Goal: Navigation & Orientation: Find specific page/section

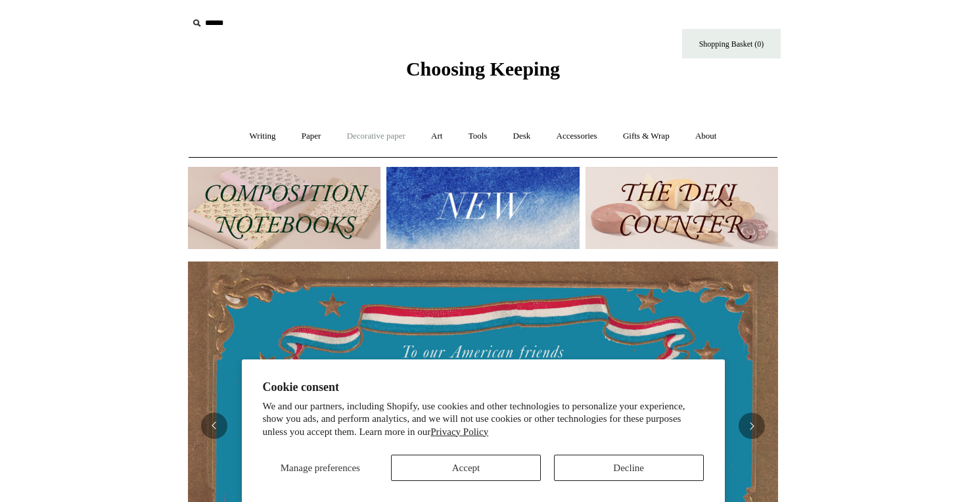
click at [361, 133] on link "Decorative paper +" at bounding box center [376, 136] width 82 height 35
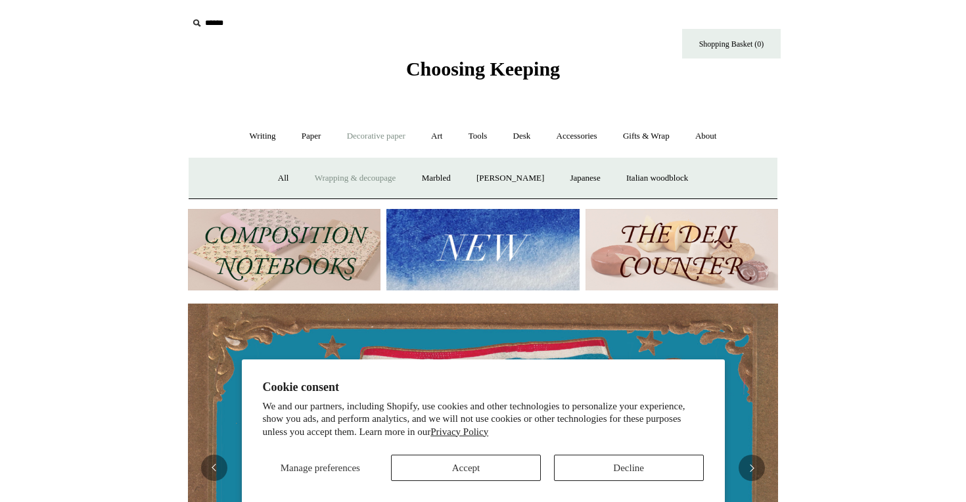
click at [346, 175] on link "Wrapping & decoupage" at bounding box center [355, 178] width 105 height 35
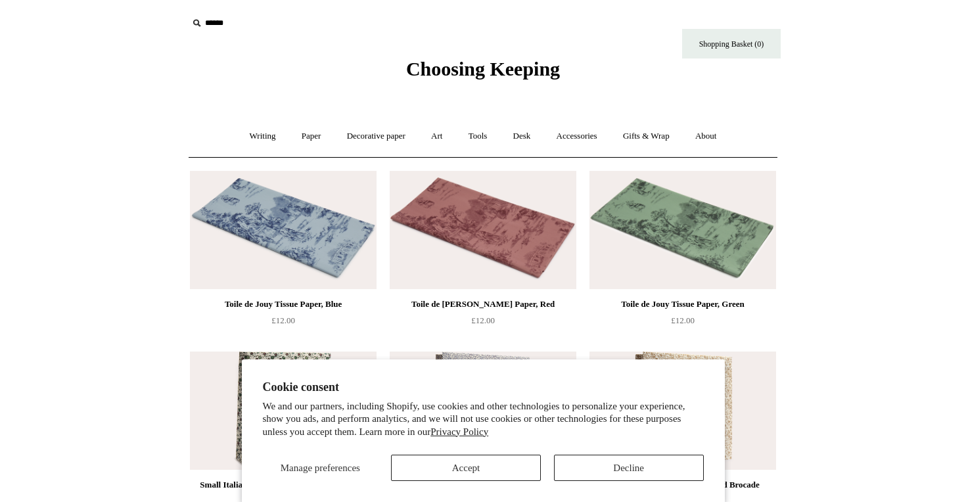
click at [516, 467] on button "Accept" at bounding box center [466, 468] width 150 height 26
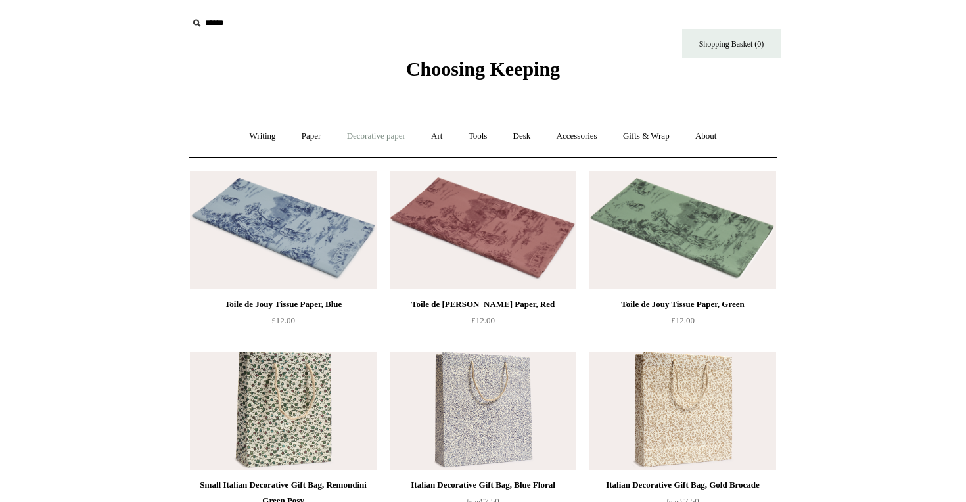
click at [389, 137] on link "Decorative paper +" at bounding box center [376, 136] width 82 height 35
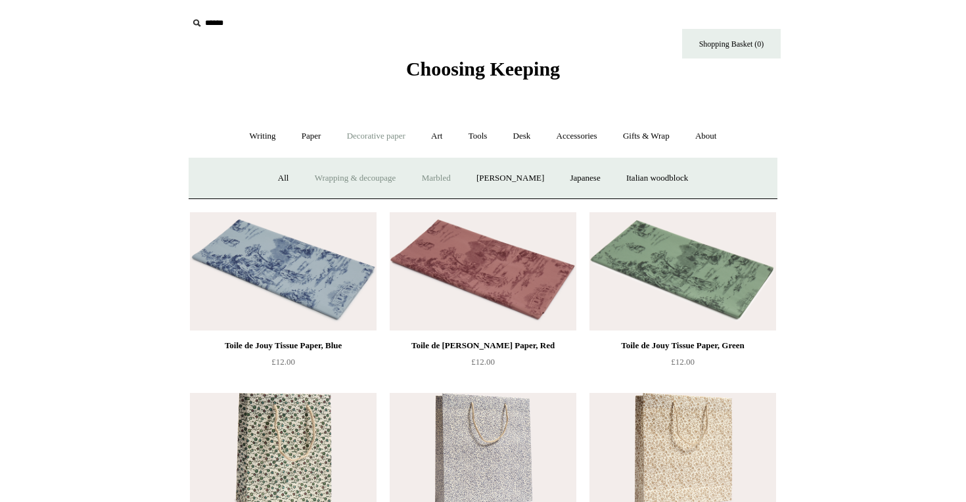
click at [429, 176] on link "Marbled" at bounding box center [436, 178] width 53 height 35
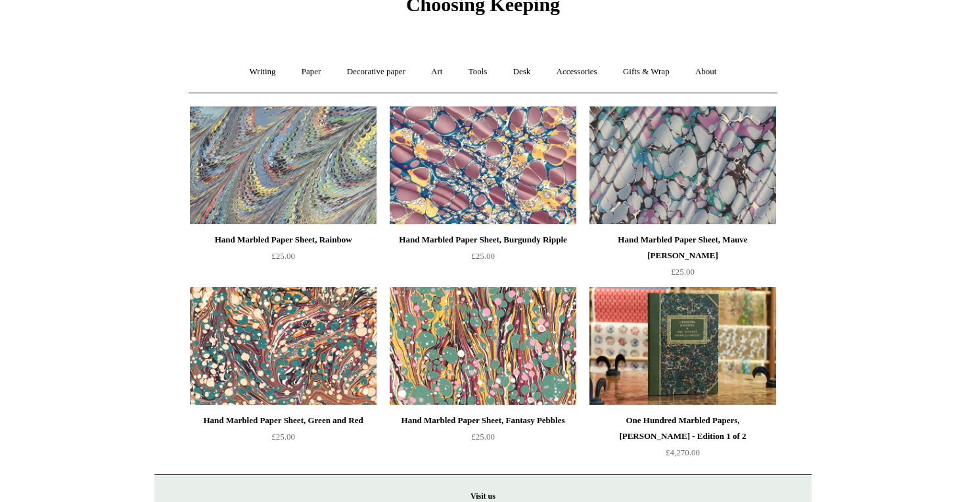
scroll to position [16, 0]
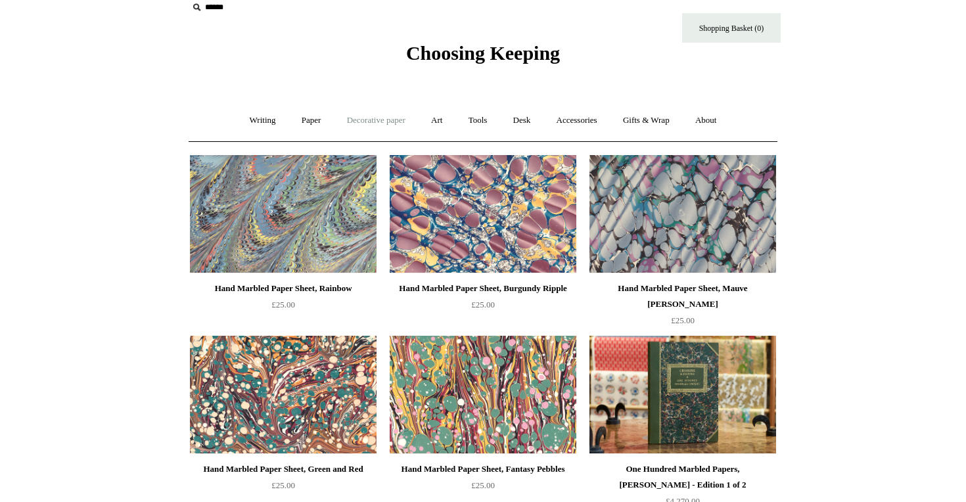
click at [399, 116] on link "Decorative paper +" at bounding box center [376, 120] width 82 height 35
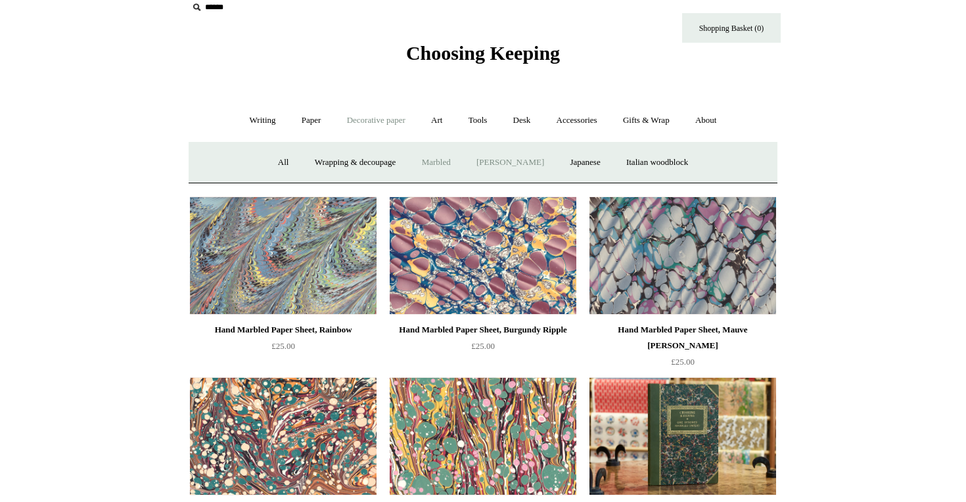
click at [502, 164] on link "[PERSON_NAME]" at bounding box center [510, 162] width 91 height 35
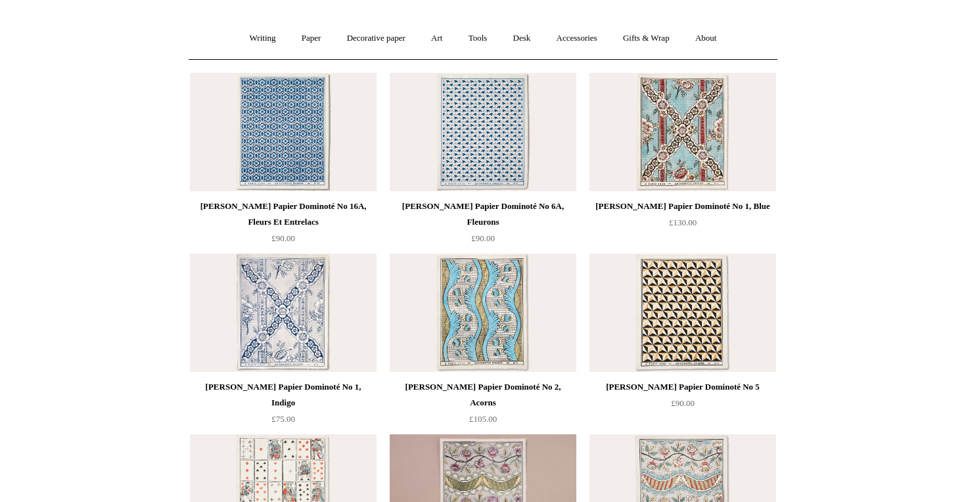
scroll to position [42, 0]
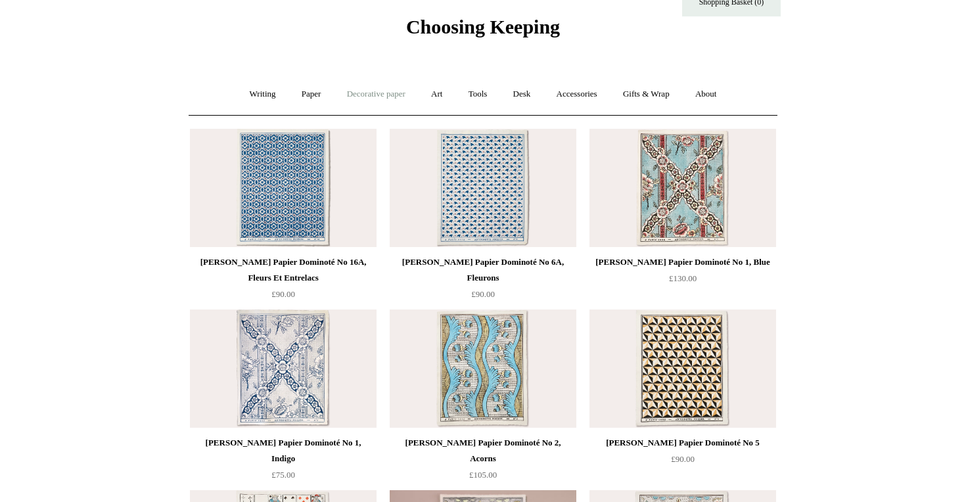
click at [392, 98] on link "Decorative paper +" at bounding box center [376, 94] width 82 height 35
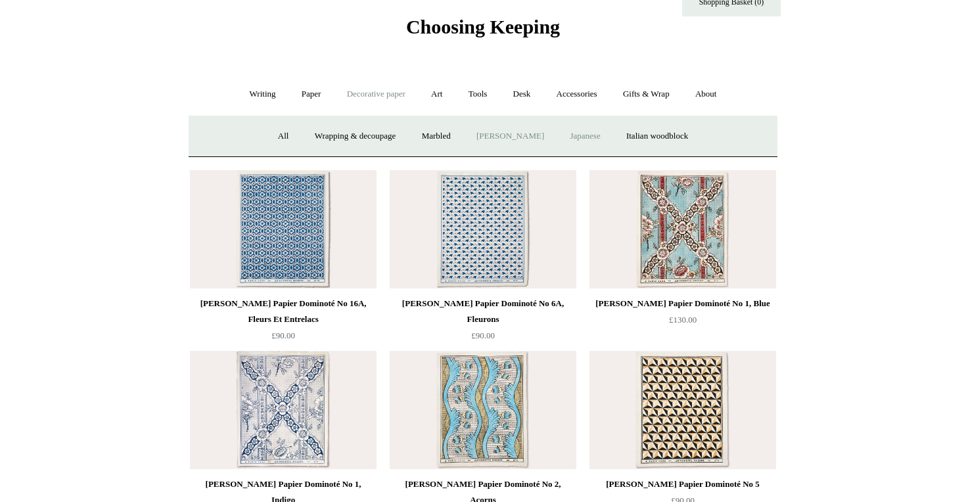
click at [587, 130] on link "Japanese" at bounding box center [585, 136] width 54 height 35
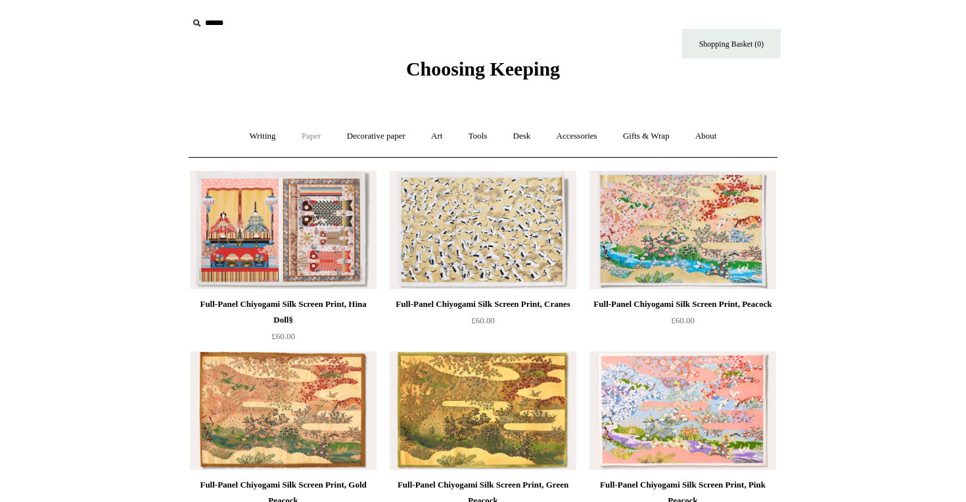
click at [314, 140] on link "Paper +" at bounding box center [311, 136] width 43 height 35
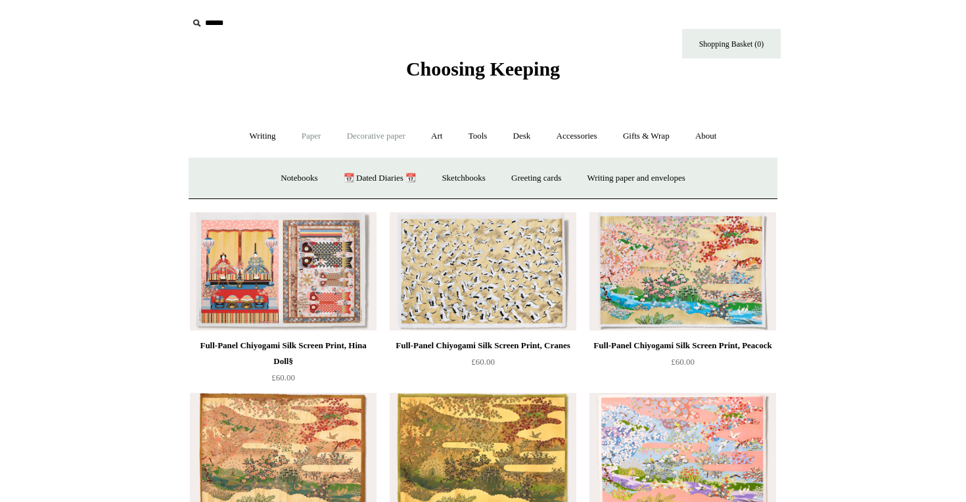
click at [383, 134] on link "Decorative paper +" at bounding box center [376, 136] width 82 height 35
click at [637, 175] on link "Italian woodblock" at bounding box center [657, 178] width 85 height 35
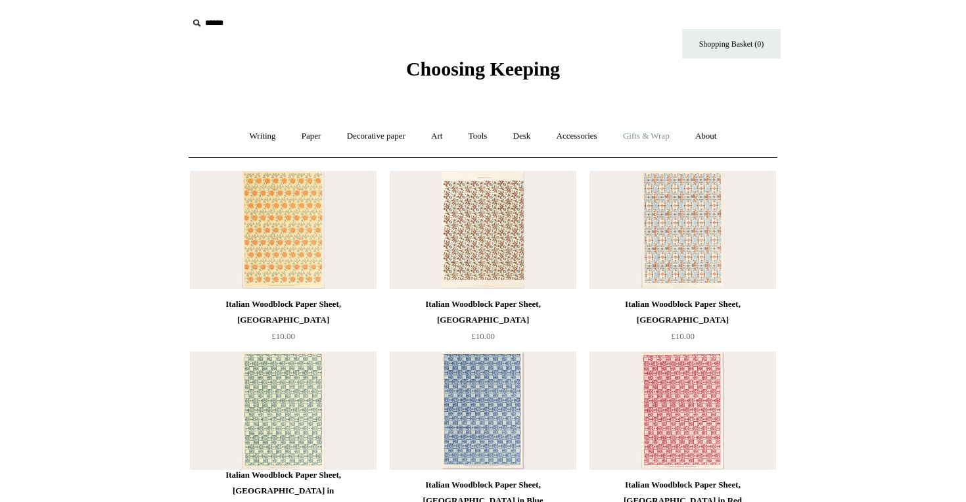
click at [659, 142] on link "Gifts & Wrap +" at bounding box center [646, 136] width 70 height 35
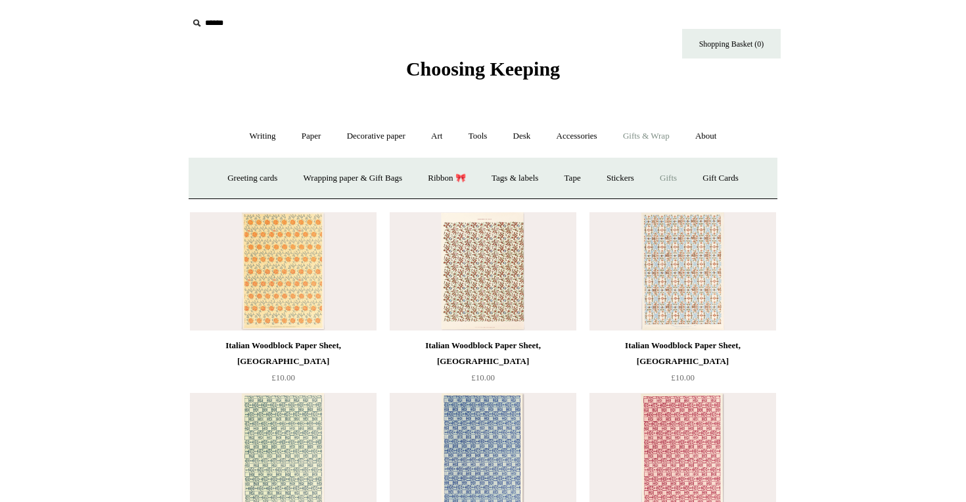
click at [670, 172] on link "Gifts +" at bounding box center [668, 178] width 41 height 35
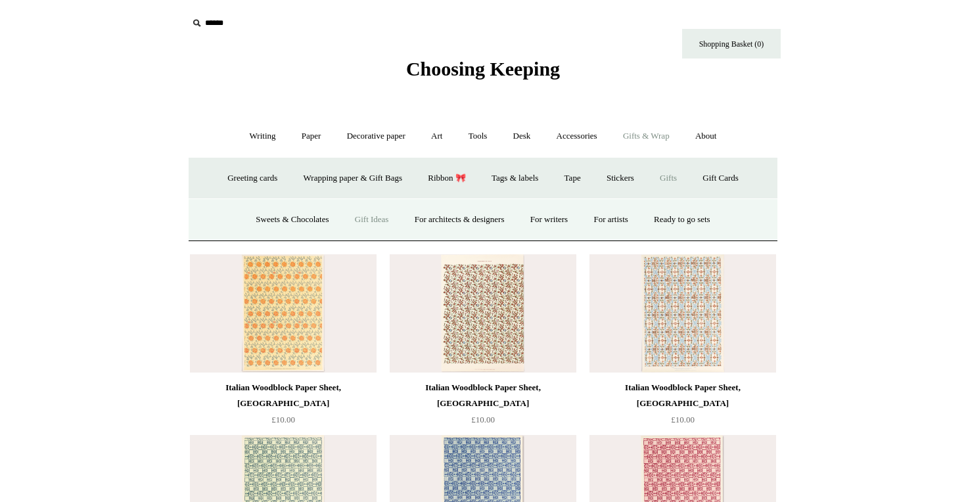
click at [380, 222] on link "Gift Ideas" at bounding box center [372, 219] width 58 height 35
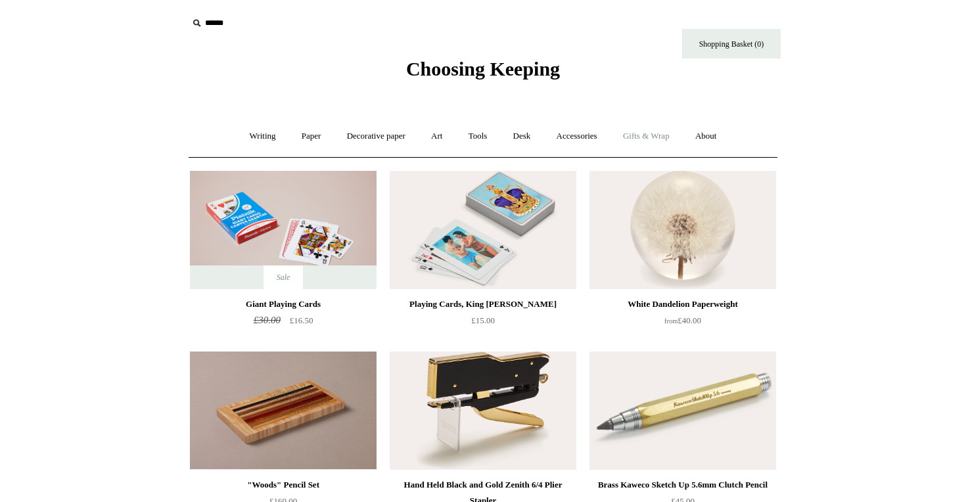
click at [666, 134] on link "Gifts & Wrap +" at bounding box center [646, 136] width 70 height 35
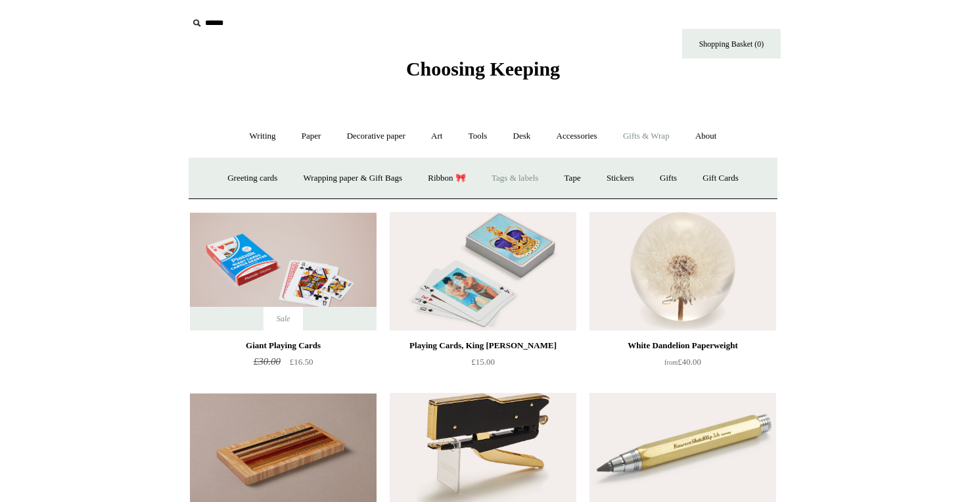
click at [533, 176] on link "Tags & labels" at bounding box center [515, 178] width 70 height 35
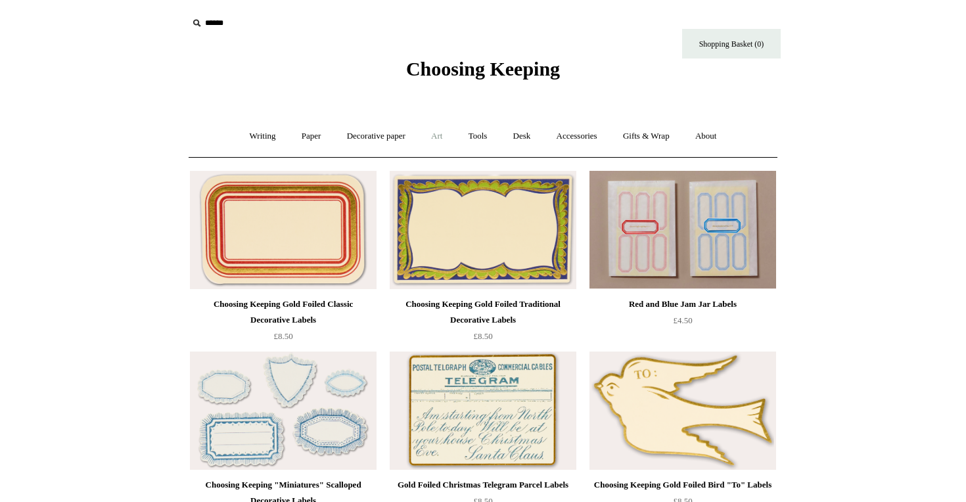
click at [448, 135] on link "Art +" at bounding box center [436, 136] width 35 height 35
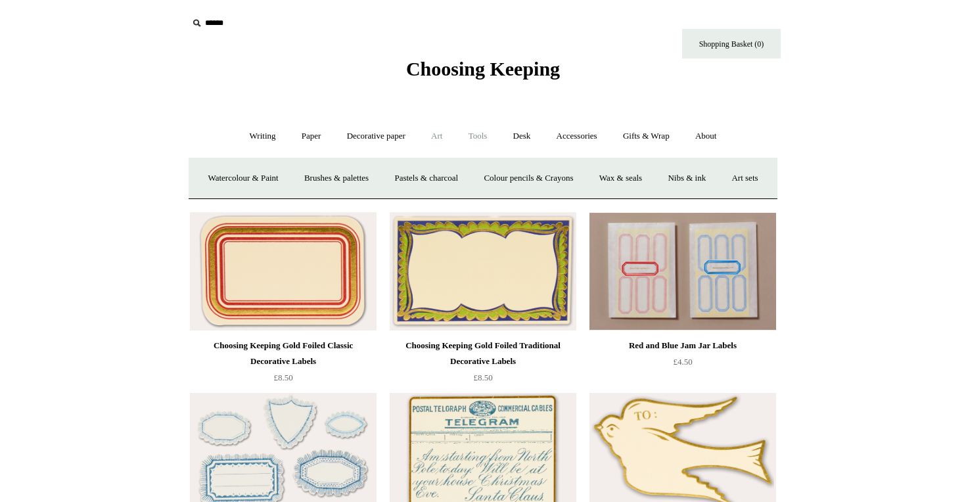
click at [486, 134] on link "Tools +" at bounding box center [478, 136] width 43 height 35
click at [563, 137] on link "Accessories +" at bounding box center [577, 136] width 64 height 35
click at [568, 139] on link "Accessories -" at bounding box center [577, 136] width 64 height 35
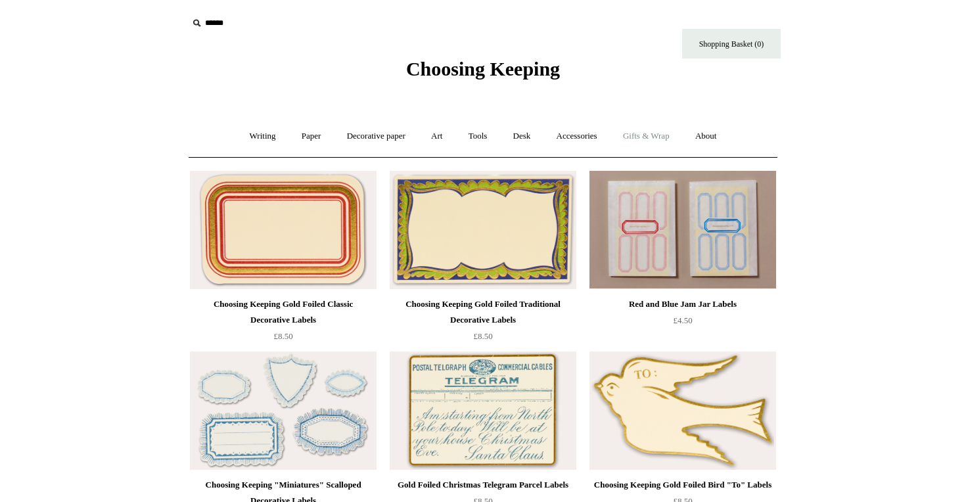
click at [640, 140] on link "Gifts & Wrap +" at bounding box center [646, 136] width 70 height 35
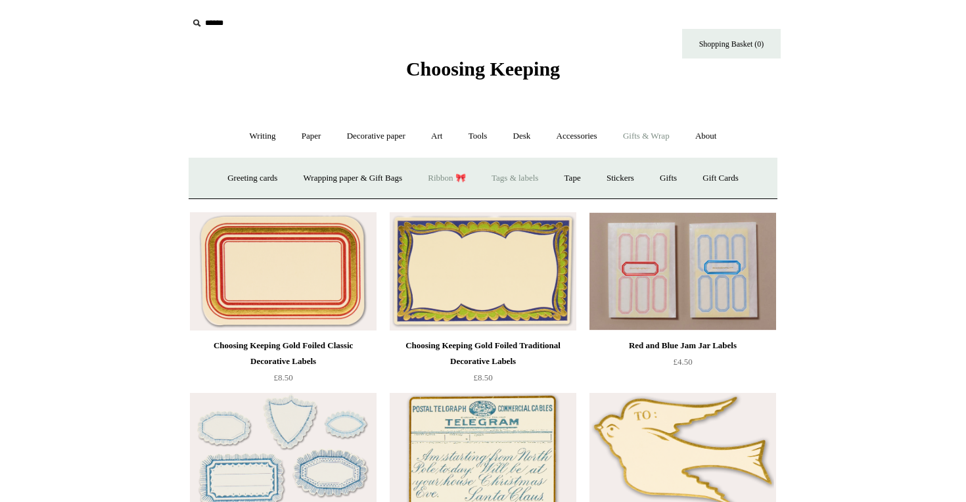
click at [441, 177] on link "Ribbon 🎀" at bounding box center [447, 178] width 62 height 35
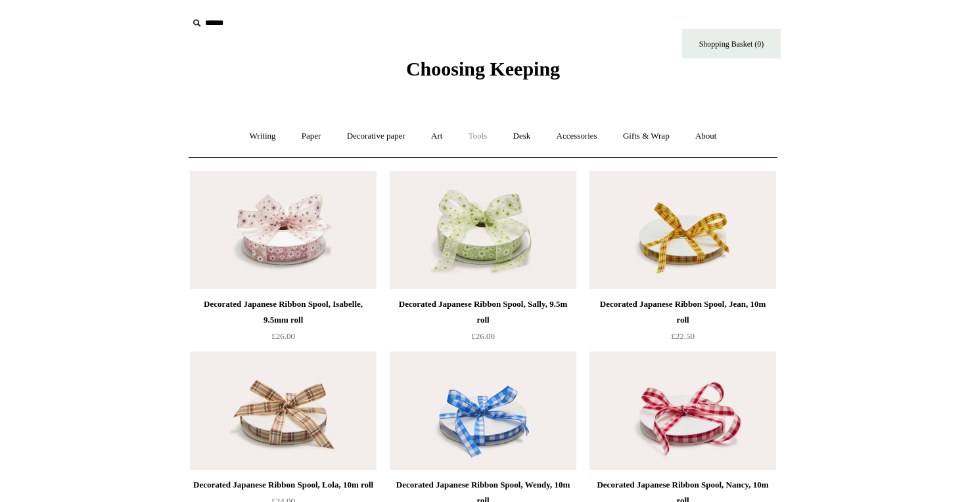
click at [481, 133] on link "Tools +" at bounding box center [478, 136] width 43 height 35
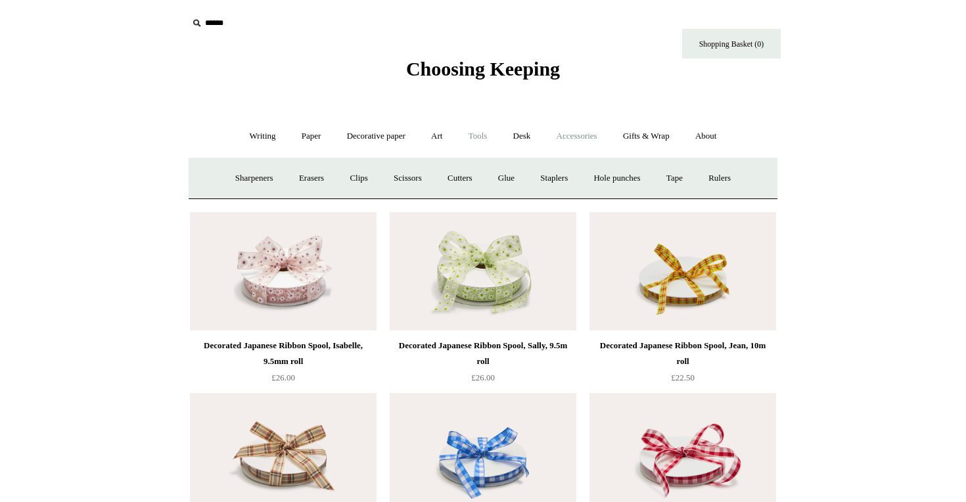
click at [565, 134] on link "Accessories +" at bounding box center [577, 136] width 64 height 35
click at [666, 133] on link "Gifts & Wrap +" at bounding box center [646, 136] width 70 height 35
click at [591, 181] on link "Tape" at bounding box center [573, 178] width 40 height 35
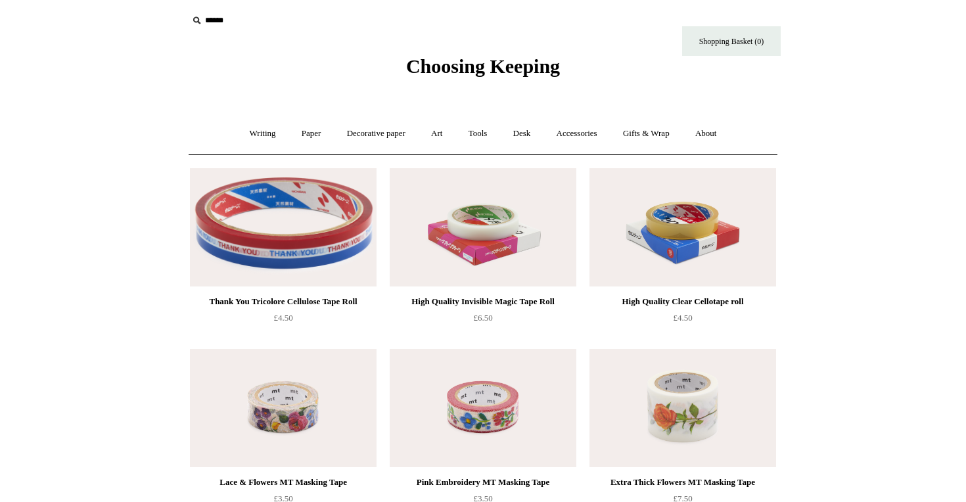
scroll to position [3, 0]
click at [651, 130] on link "Gifts & Wrap +" at bounding box center [646, 133] width 70 height 35
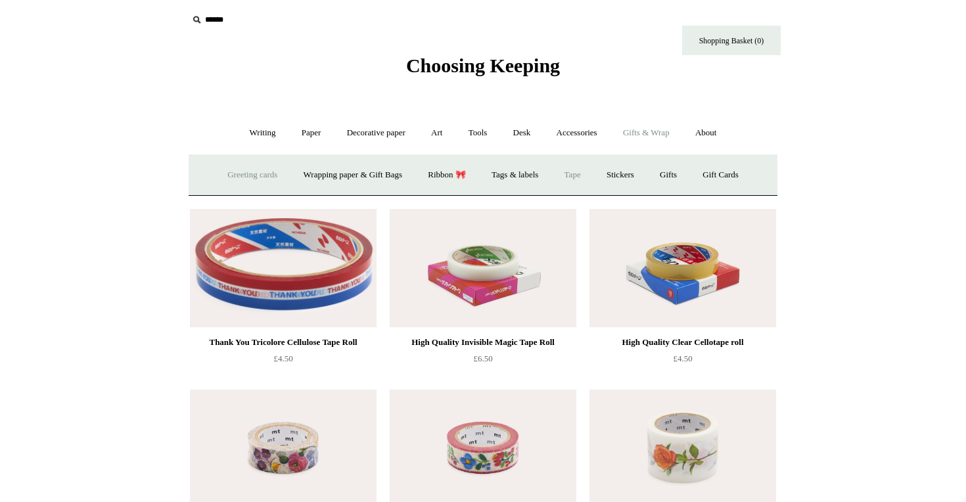
click at [270, 170] on link "Greeting cards +" at bounding box center [253, 175] width 74 height 35
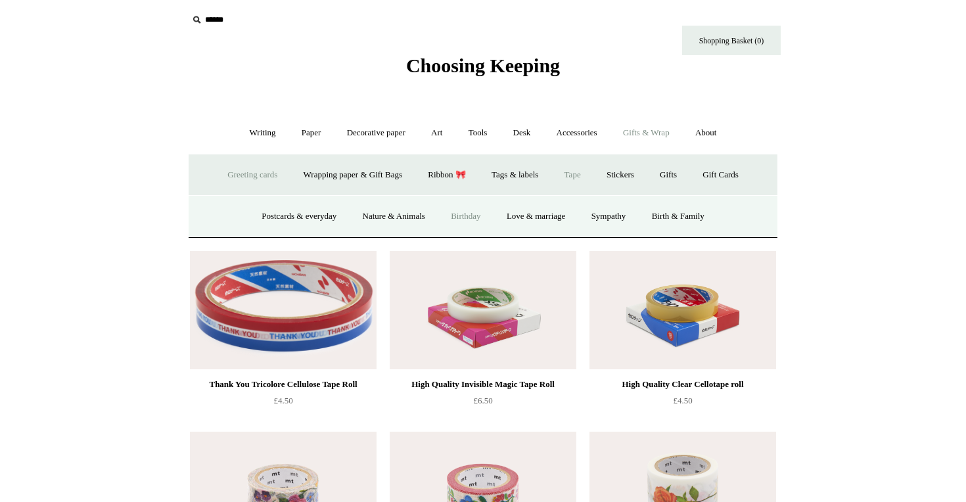
click at [463, 218] on link "Birthday" at bounding box center [466, 216] width 54 height 35
